Goal: Find specific page/section: Find specific page/section

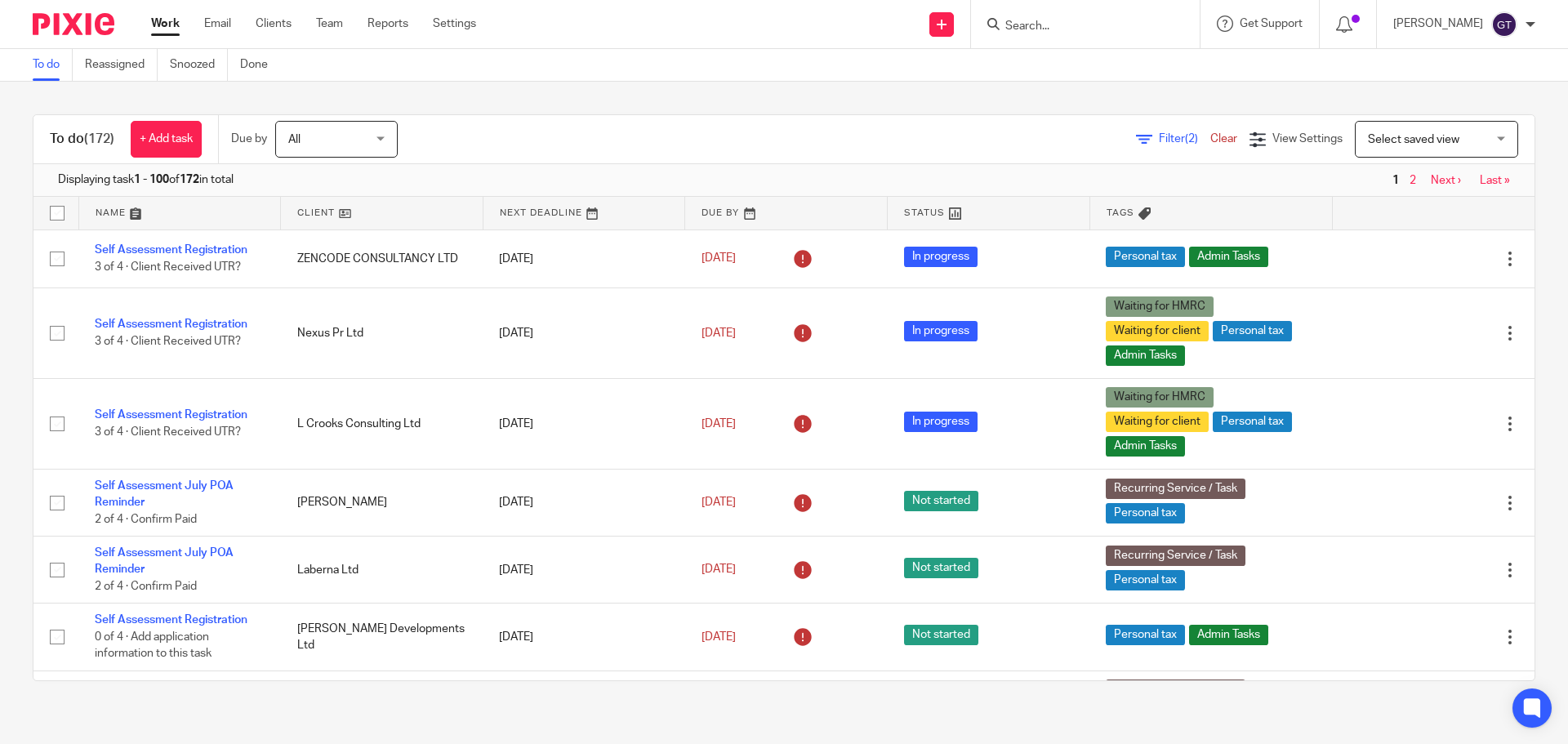
click at [1108, 21] on input "Search" at bounding box center [1077, 27] width 147 height 15
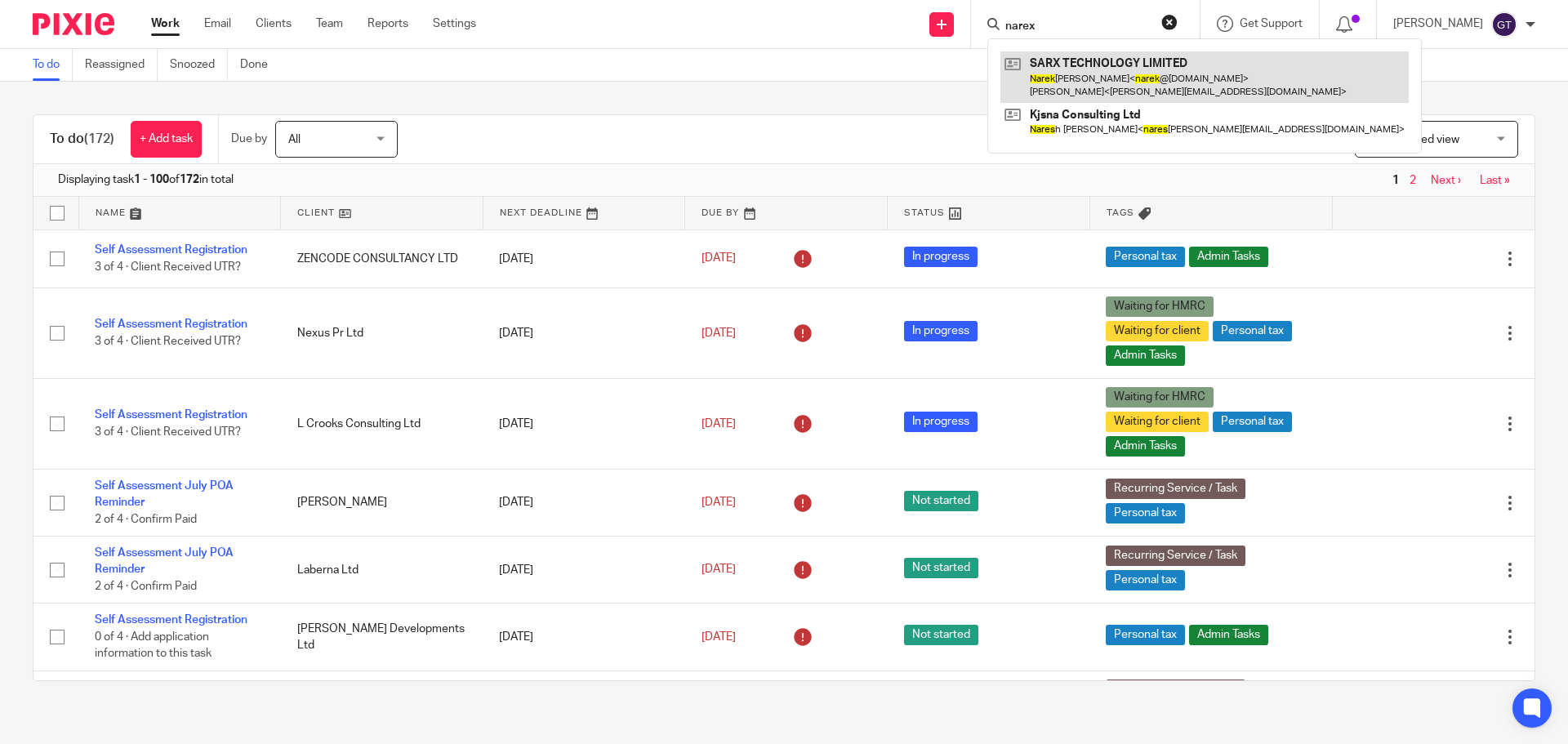
type input "narex"
click at [1130, 71] on link at bounding box center [1205, 76] width 408 height 51
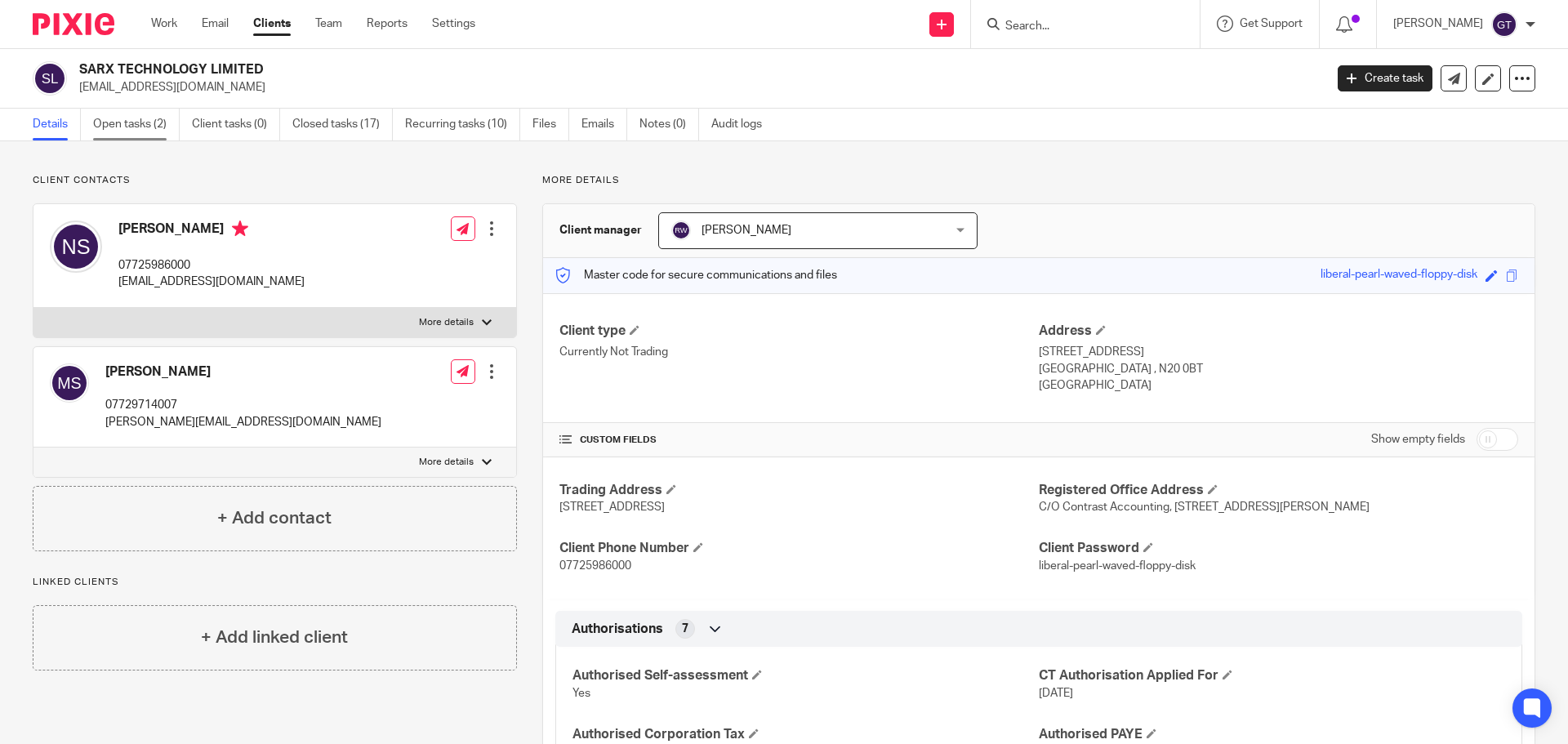
click at [134, 127] on link "Open tasks (2)" at bounding box center [136, 124] width 86 height 32
